Goal: Information Seeking & Learning: Find specific page/section

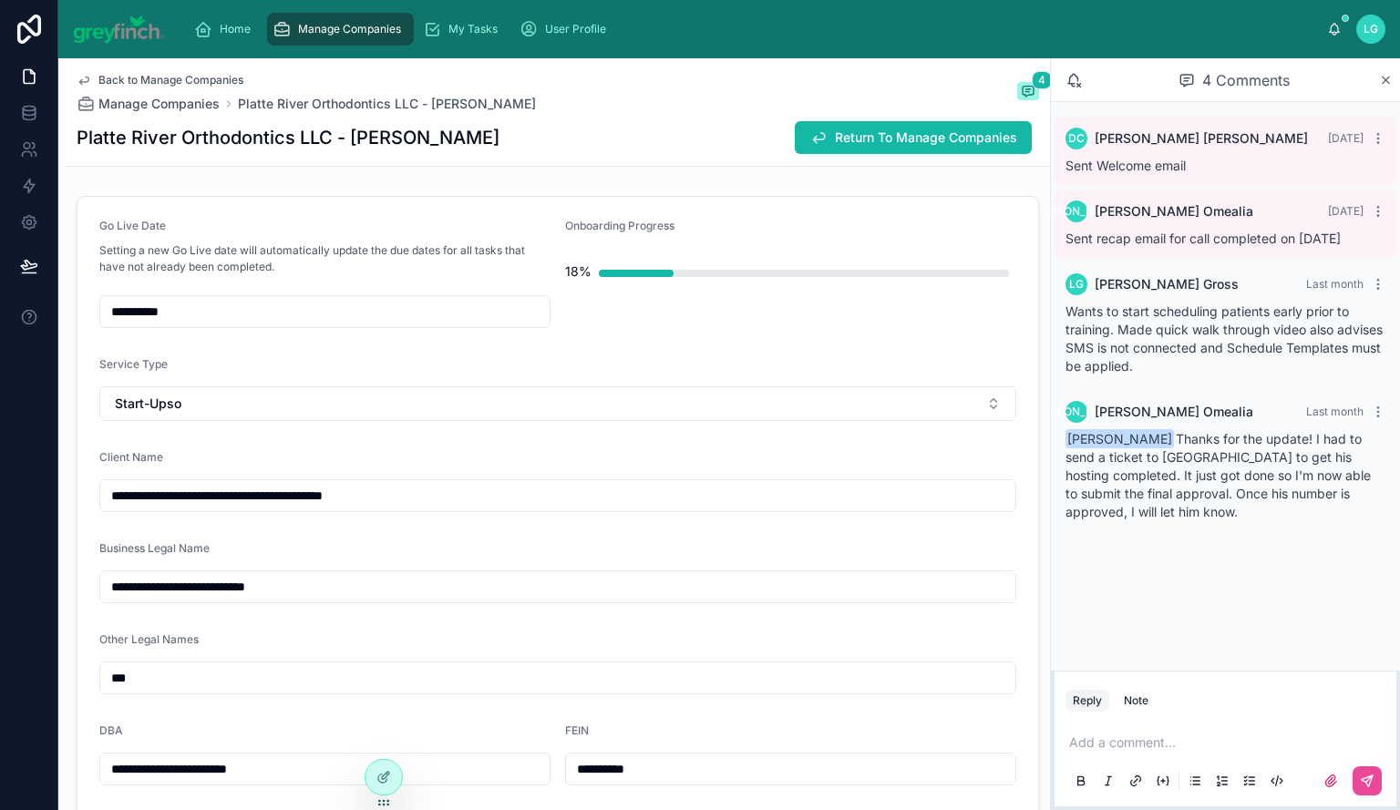
click at [348, 30] on span "Manage Companies" at bounding box center [349, 29] width 103 height 15
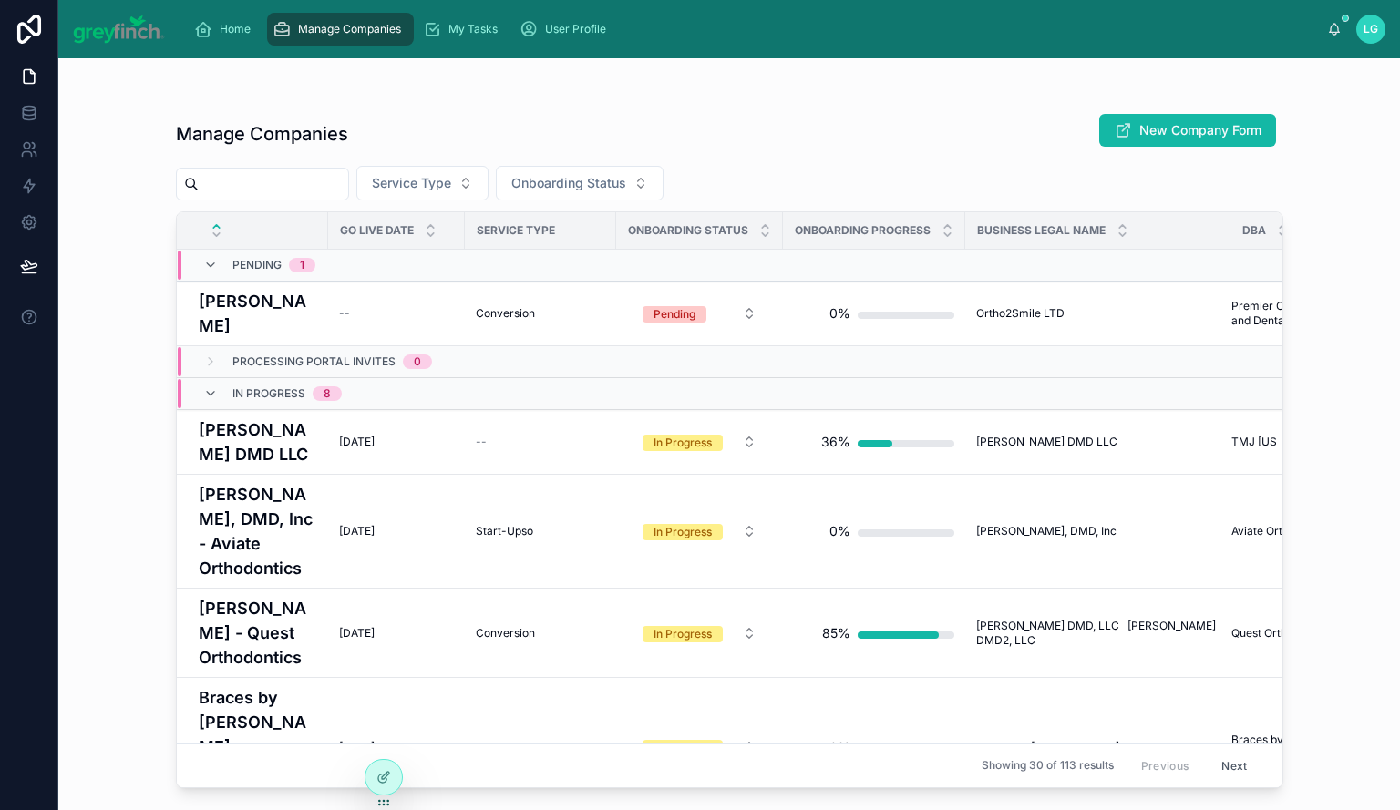
click at [265, 187] on input "text" at bounding box center [273, 184] width 149 height 26
type input "***"
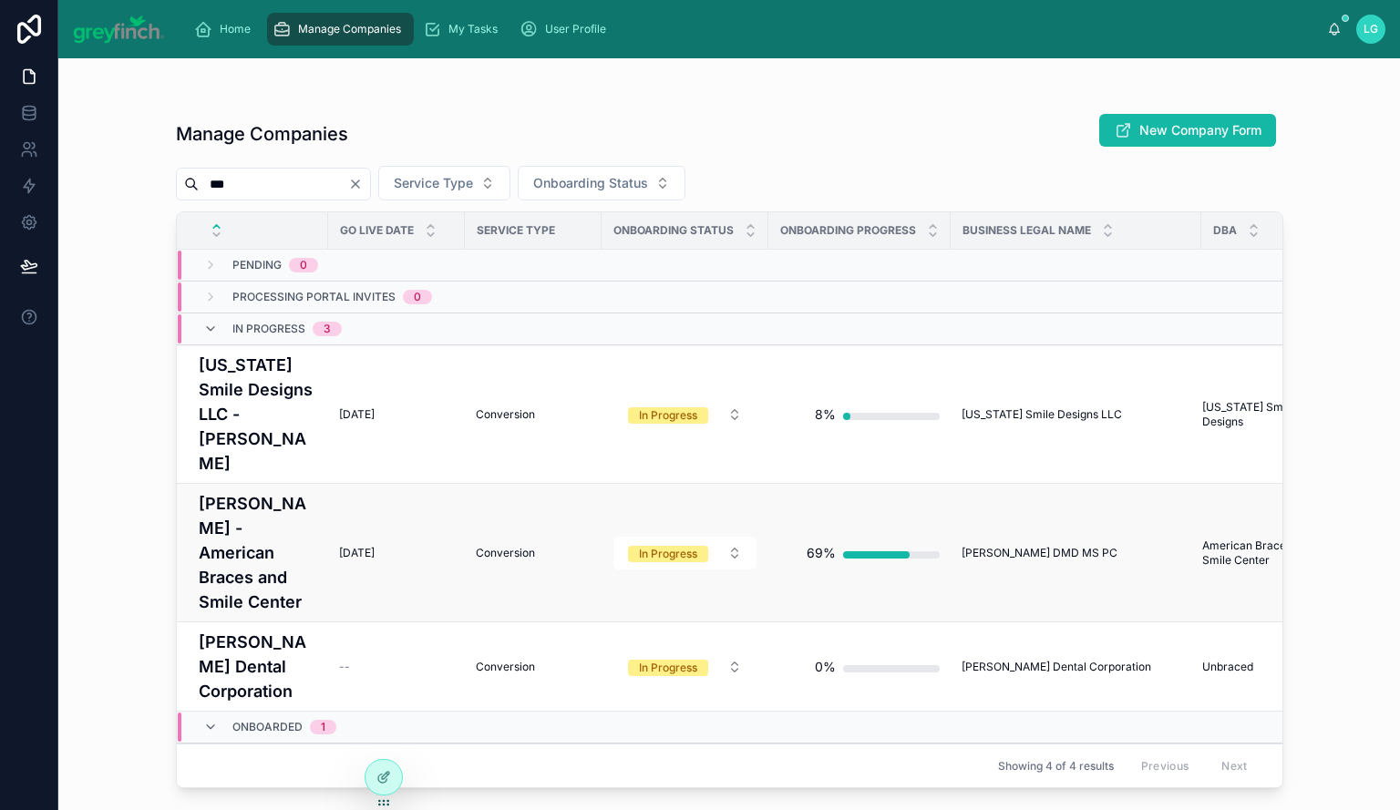
click at [242, 517] on h4 "[PERSON_NAME] - American Braces and Smile Center" at bounding box center [258, 552] width 119 height 123
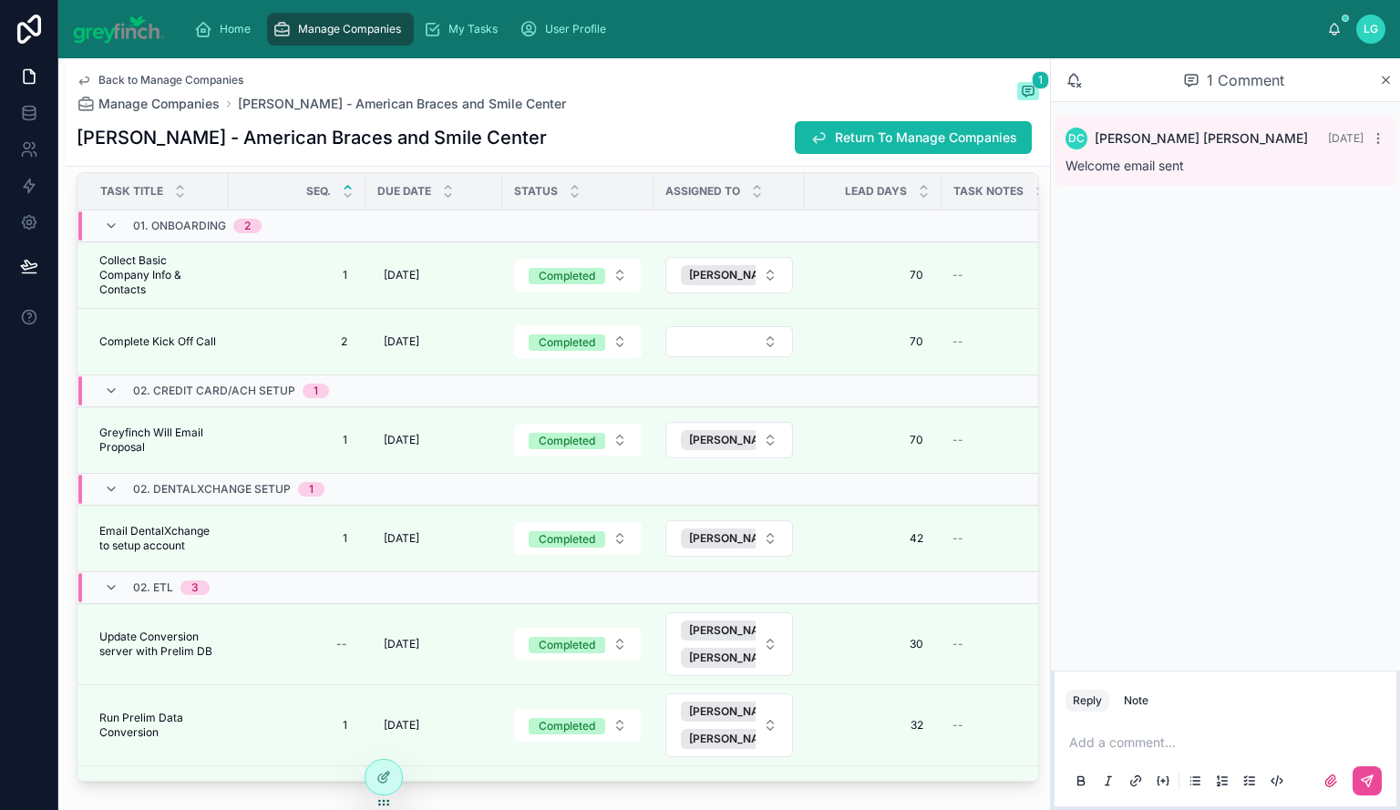
scroll to position [182, 0]
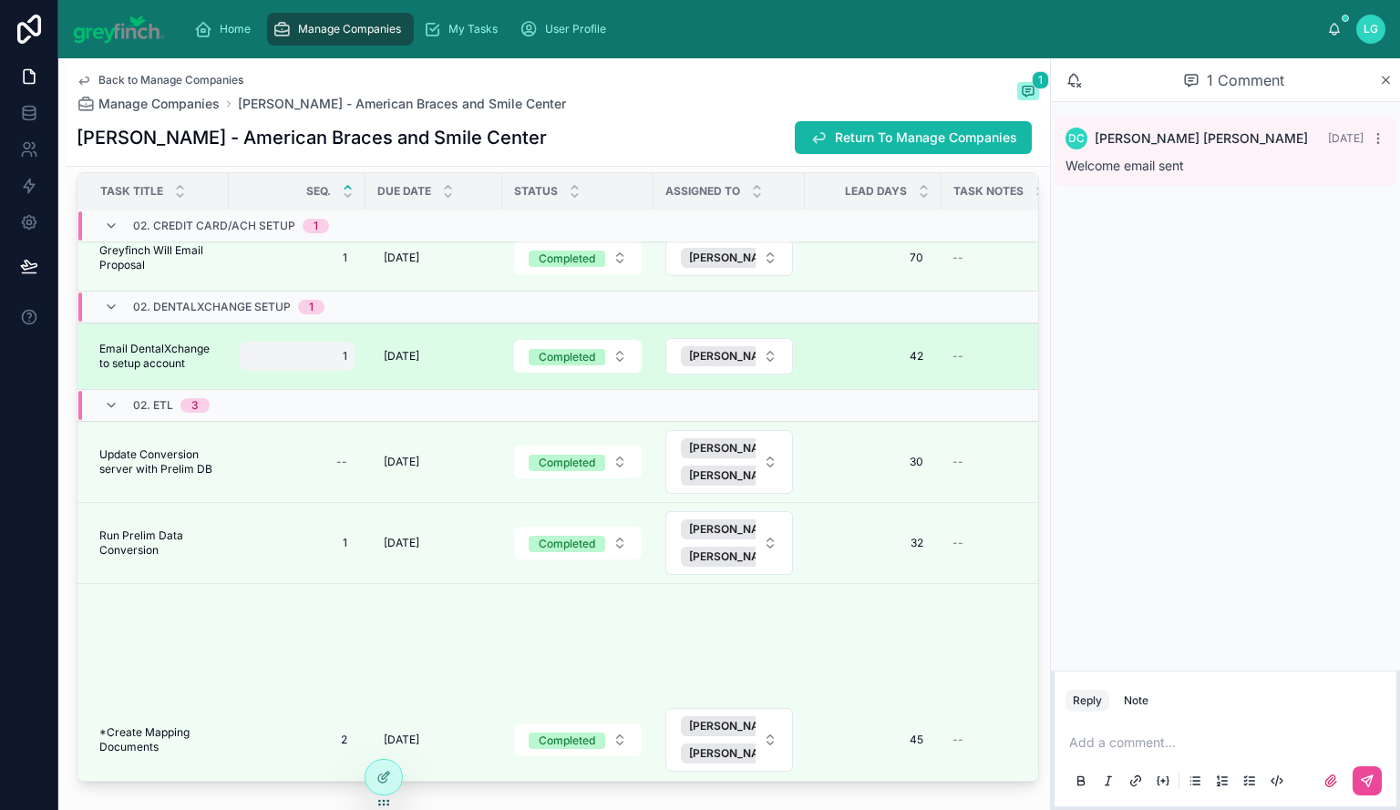
click at [240, 371] on div "1 1" at bounding box center [297, 356] width 115 height 29
click at [177, 362] on span "Email DentalXchange to setup account" at bounding box center [158, 356] width 119 height 29
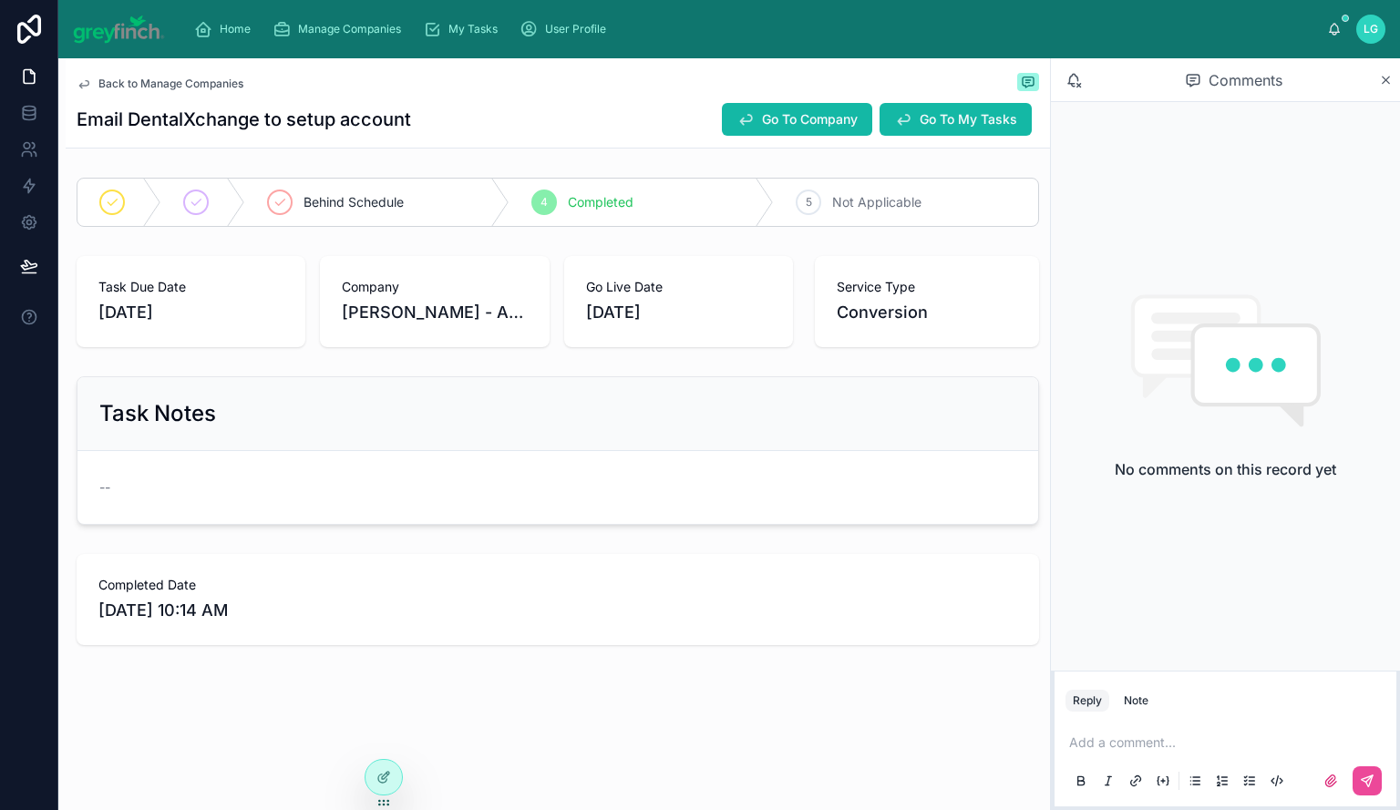
click at [179, 86] on span "Back to Manage Companies" at bounding box center [170, 84] width 145 height 15
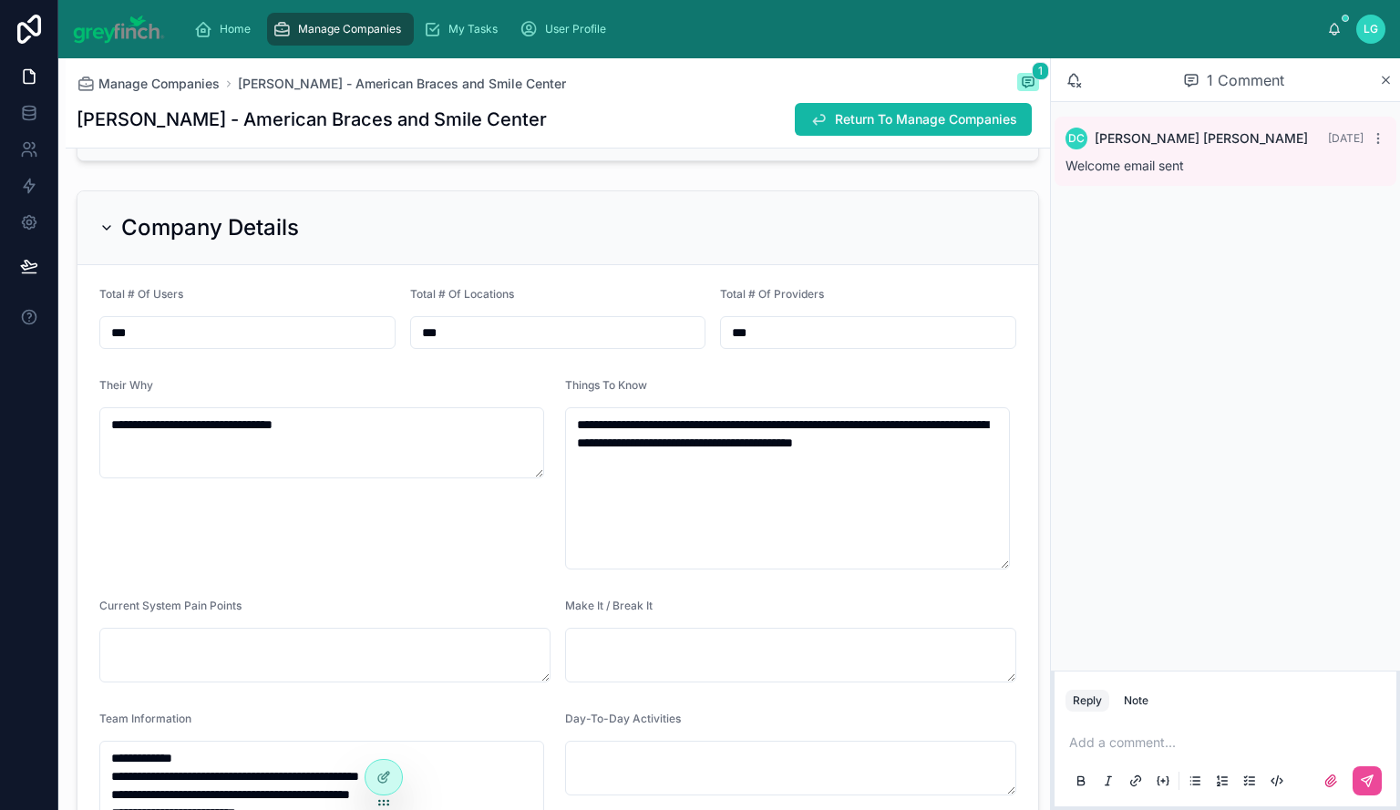
scroll to position [2735, 0]
